Goal: Transaction & Acquisition: Purchase product/service

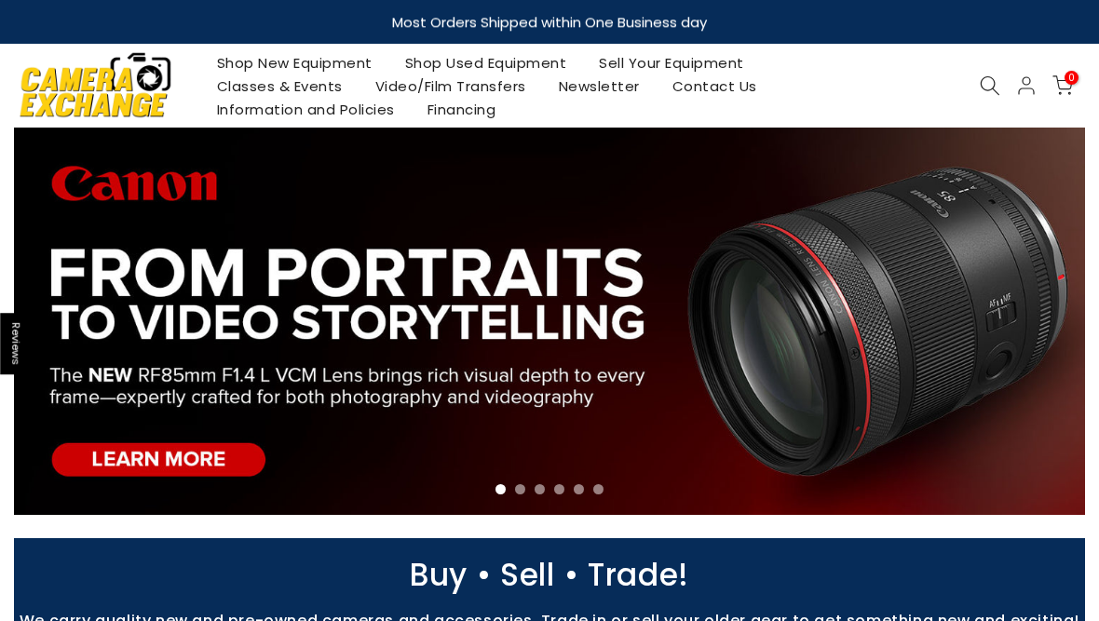
click at [267, 60] on link "Shop New Equipment" at bounding box center [294, 62] width 188 height 23
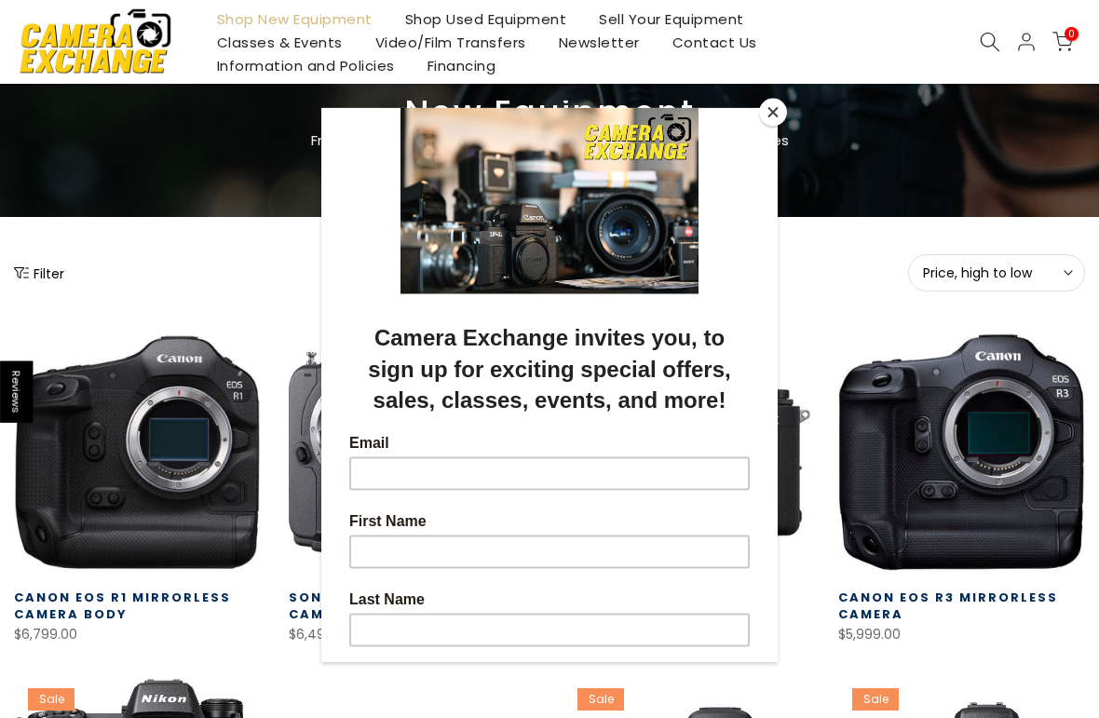
scroll to position [92, 0]
click at [38, 271] on div at bounding box center [549, 359] width 1099 height 718
click at [43, 288] on div at bounding box center [549, 359] width 1099 height 718
click at [778, 121] on button "Close" at bounding box center [773, 113] width 28 height 28
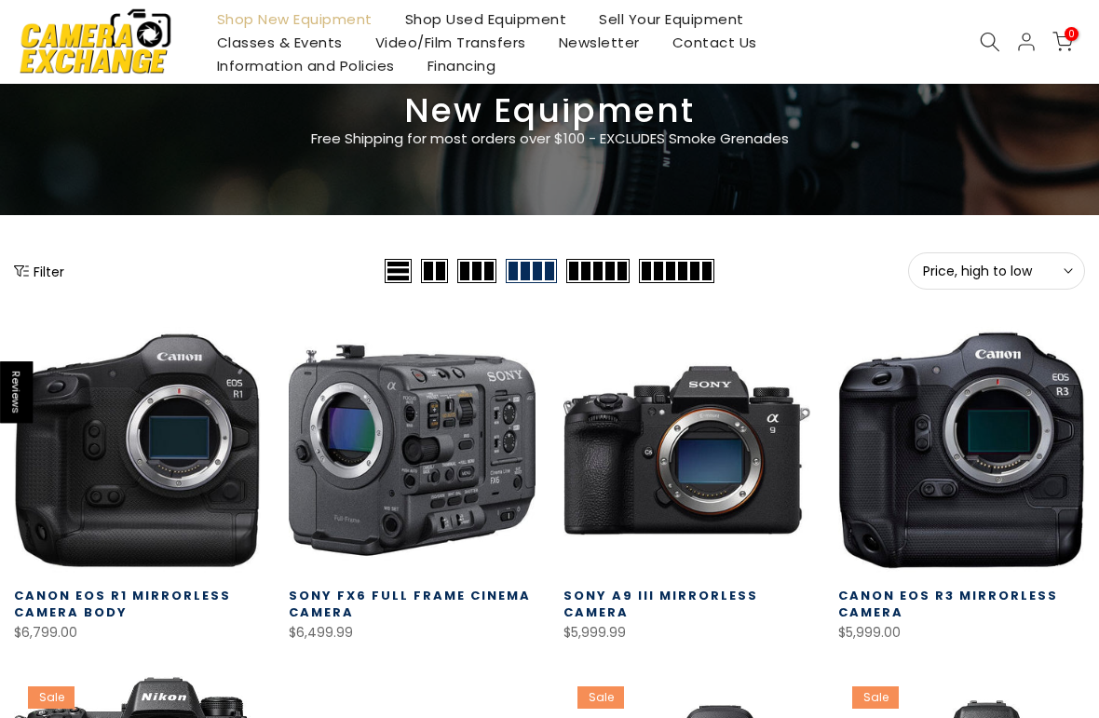
click at [45, 272] on button "Filter" at bounding box center [39, 271] width 50 height 19
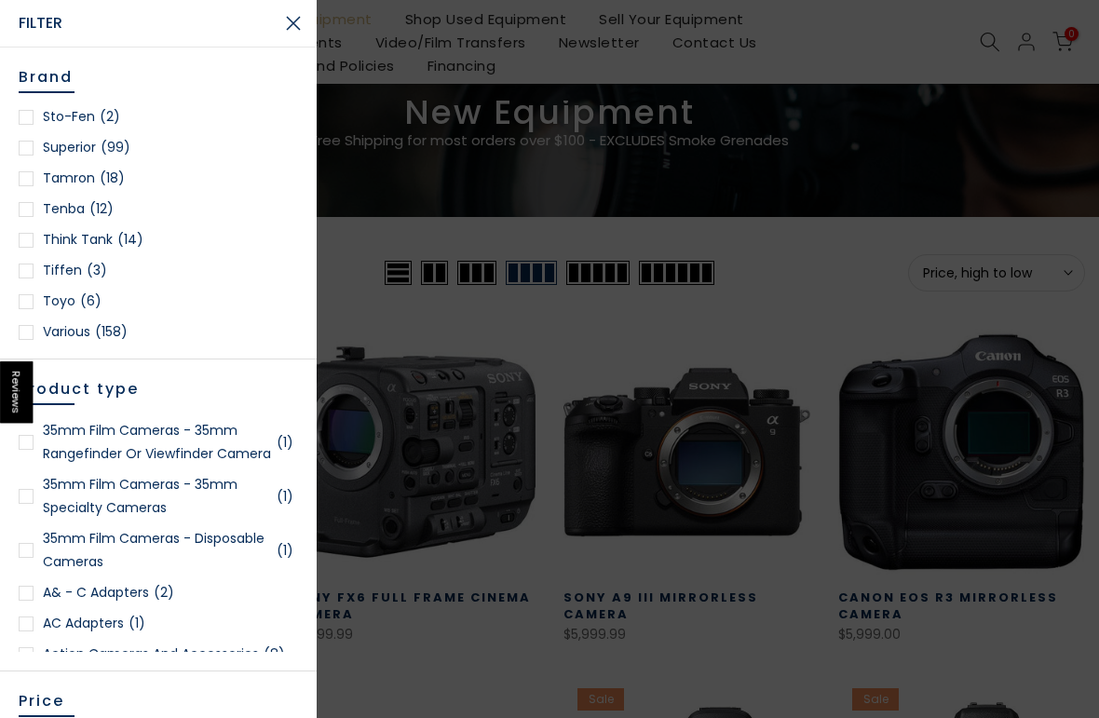
scroll to position [2685, 0]
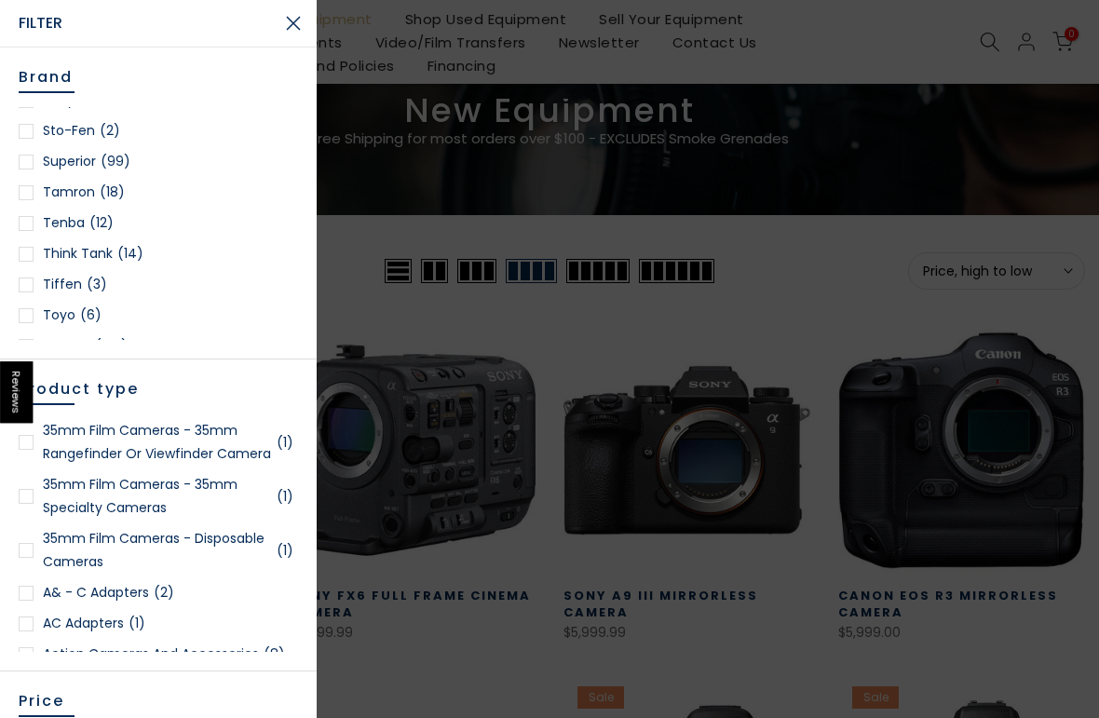
click at [52, 181] on link "Tamron (18)" at bounding box center [158, 192] width 279 height 23
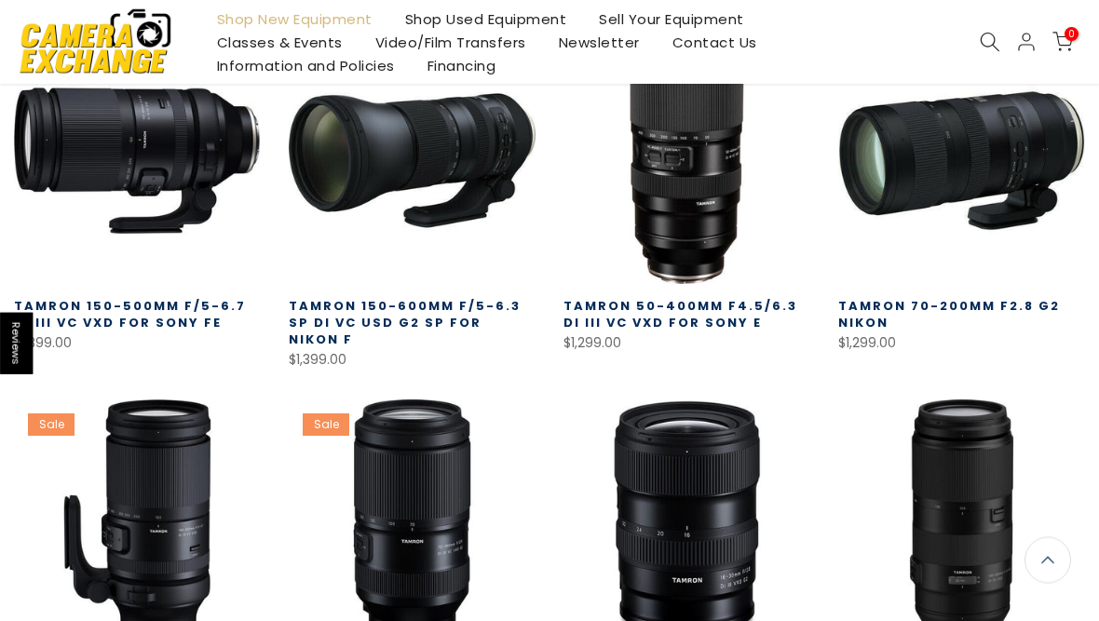
scroll to position [474, 0]
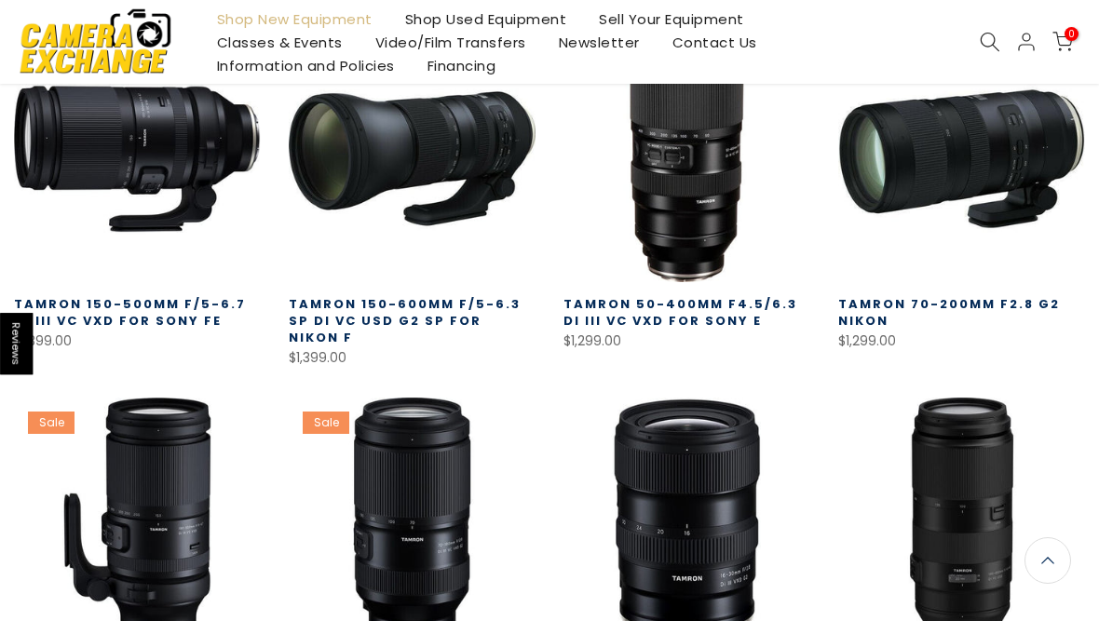
click at [93, 164] on link at bounding box center [137, 158] width 247 height 247
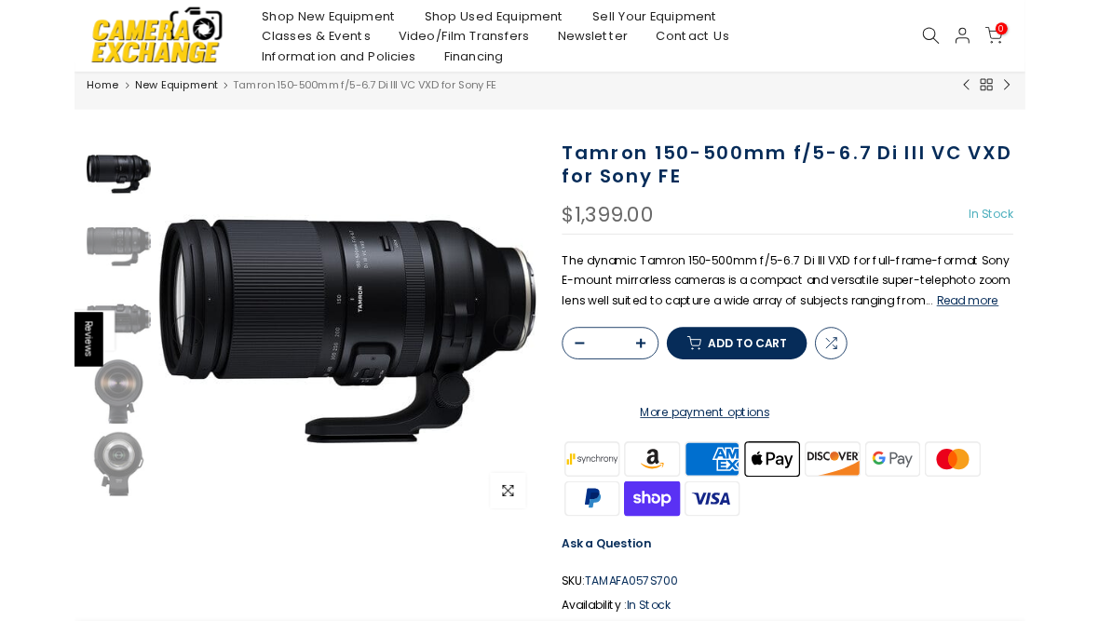
scroll to position [56, 0]
